Goal: Information Seeking & Learning: Learn about a topic

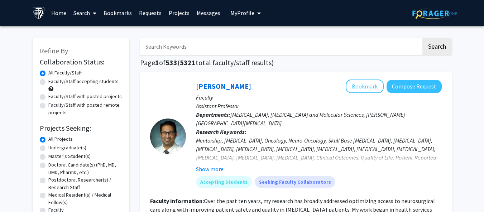
click at [92, 83] on label "Faculty/Staff accepting students" at bounding box center [83, 82] width 70 height 8
click at [53, 82] on input "Faculty/Staff accepting students" at bounding box center [50, 80] width 5 height 5
radio input "true"
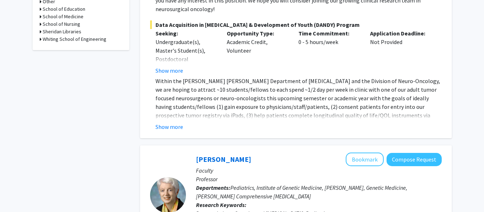
scroll to position [349, 0]
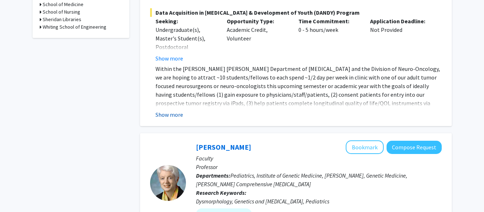
click at [175, 110] on button "Show more" at bounding box center [170, 114] width 28 height 9
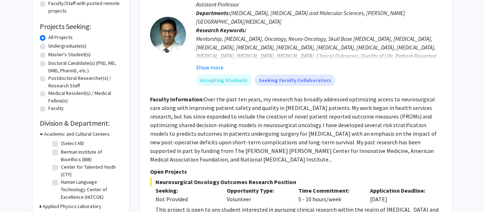
scroll to position [0, 5]
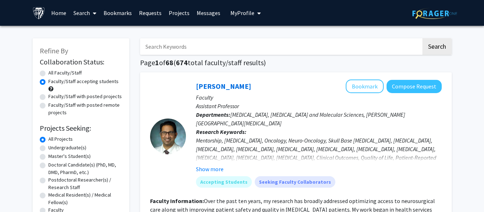
click at [78, 95] on label "Faculty/Staff with posted projects" at bounding box center [84, 97] width 73 height 8
click at [53, 95] on input "Faculty/Staff with posted projects" at bounding box center [50, 95] width 5 height 5
radio input "true"
click at [94, 105] on label "Faculty/Staff with posted remote projects" at bounding box center [85, 108] width 74 height 15
click at [53, 105] on input "Faculty/Staff with posted remote projects" at bounding box center [50, 103] width 5 height 5
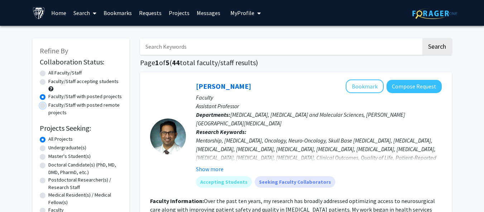
radio input "true"
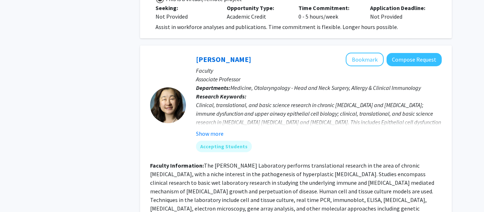
scroll to position [346, 0]
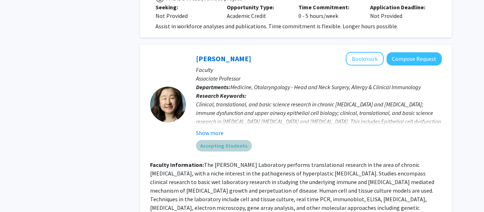
click at [225, 140] on mat-chip "Accepting Students" at bounding box center [224, 145] width 56 height 11
click at [212, 129] on button "Show more" at bounding box center [210, 133] width 28 height 9
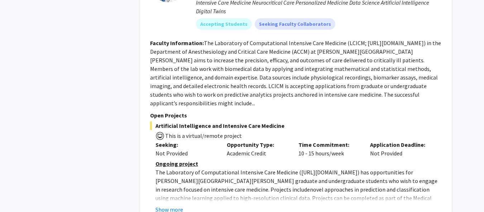
scroll to position [1359, 0]
click at [169, 205] on button "Show more" at bounding box center [170, 209] width 28 height 9
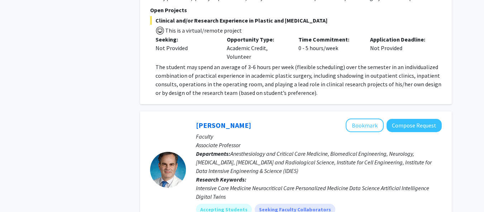
scroll to position [1172, 0]
drag, startPoint x: 360, startPoint y: 195, endPoint x: 408, endPoint y: 191, distance: 47.5
drag, startPoint x: 362, startPoint y: 196, endPoint x: 414, endPoint y: 194, distance: 51.3
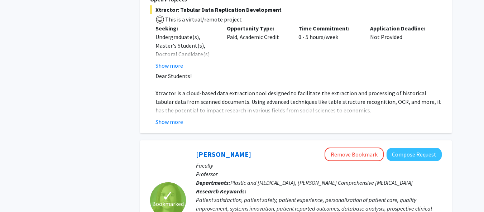
scroll to position [950, 0]
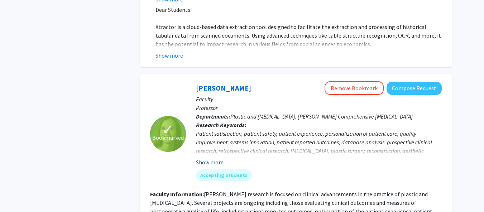
click at [217, 158] on button "Show more" at bounding box center [210, 162] width 28 height 9
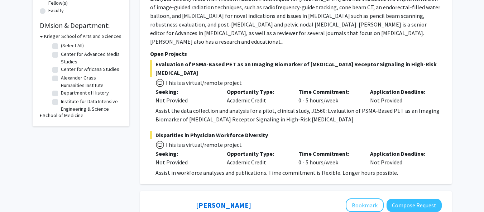
scroll to position [200, 0]
click at [54, 117] on h3 "School of Medicine" at bounding box center [63, 115] width 41 height 8
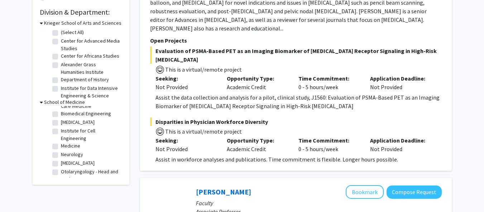
scroll to position [0, 0]
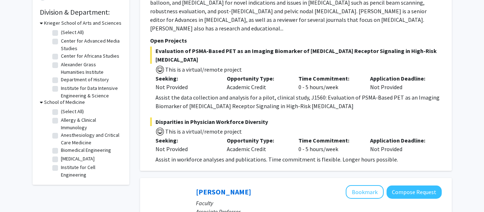
click at [61, 111] on label "(Select All)" at bounding box center [72, 112] width 23 height 8
click at [61, 111] on input "(Select All)" at bounding box center [63, 110] width 5 height 5
checkbox input "true"
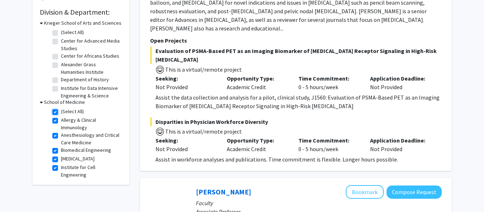
checkbox input "true"
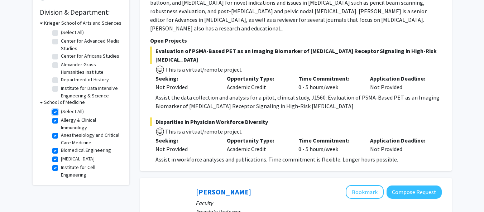
checkbox input "true"
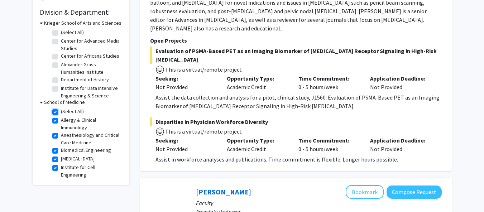
checkbox input "true"
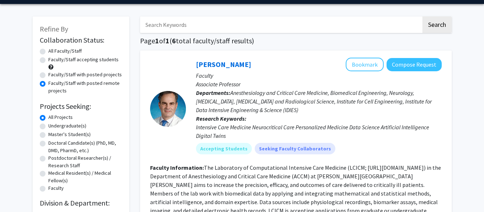
scroll to position [0, 5]
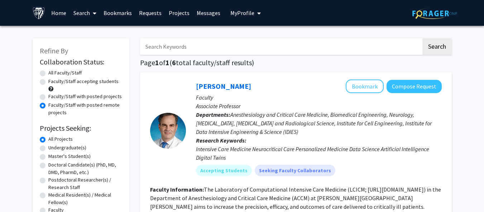
click at [97, 83] on label "Faculty/Staff accepting students" at bounding box center [83, 82] width 70 height 8
click at [53, 82] on input "Faculty/Staff accepting students" at bounding box center [50, 80] width 5 height 5
radio input "true"
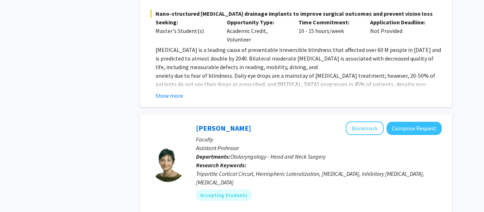
scroll to position [3275, 0]
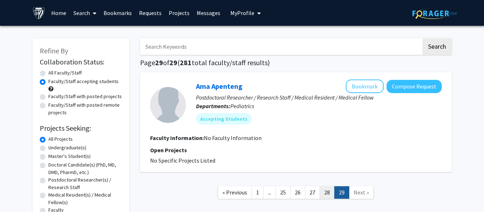
click at [324, 197] on link "28" at bounding box center [327, 192] width 15 height 13
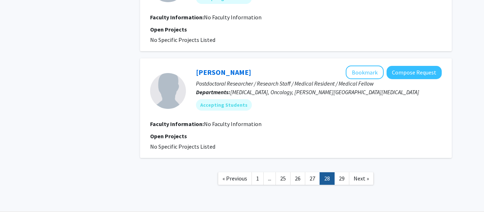
scroll to position [1026, 0]
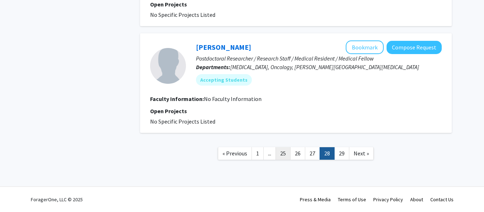
click at [287, 157] on link "25" at bounding box center [283, 153] width 15 height 13
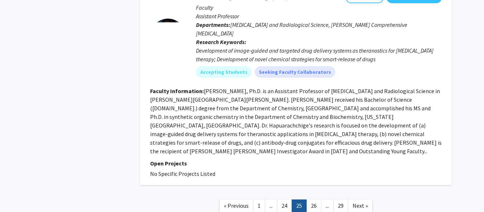
scroll to position [1706, 0]
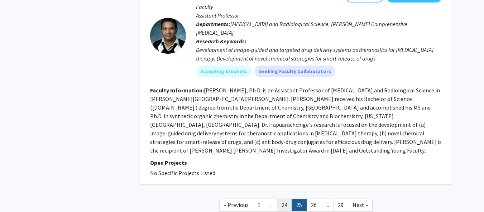
click at [281, 199] on link "24" at bounding box center [284, 205] width 15 height 13
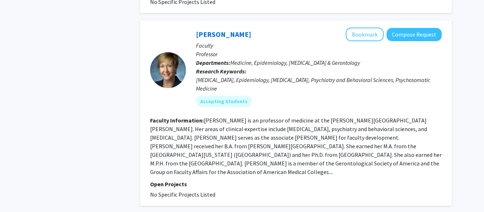
scroll to position [464, 0]
